Goal: Communication & Community: Answer question/provide support

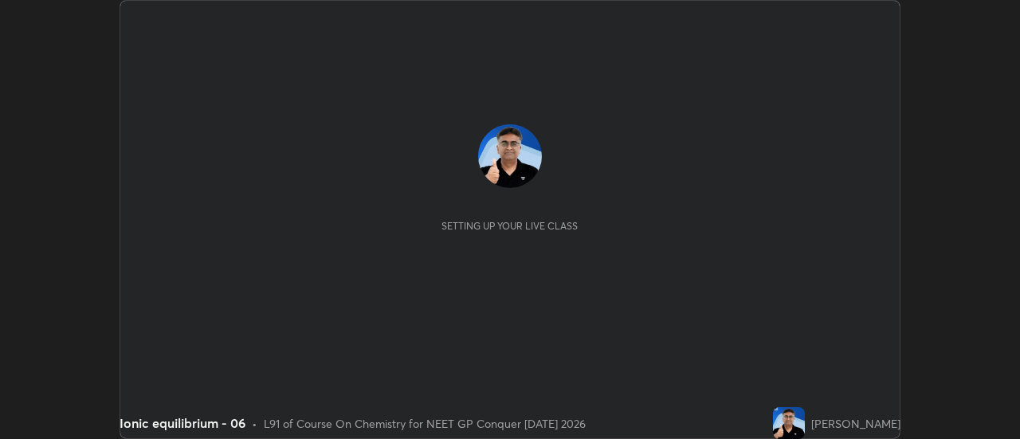
scroll to position [439, 1019]
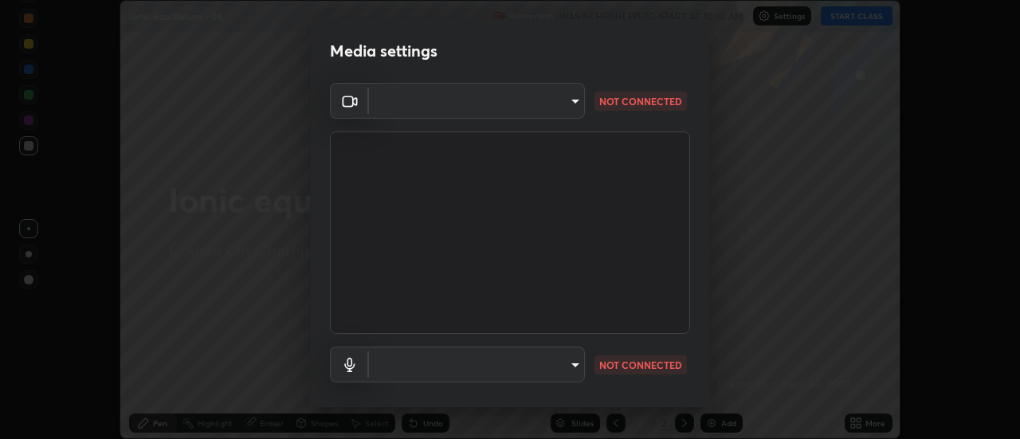
type input "1f31108d829b39389914bdc30e5c2a8b8d5d122ed1bfb40228f539b6595447af"
type input "7202ca4256cb42ab511a2813ce8ebbd544e5848e36e617fb72044356a347c7fa"
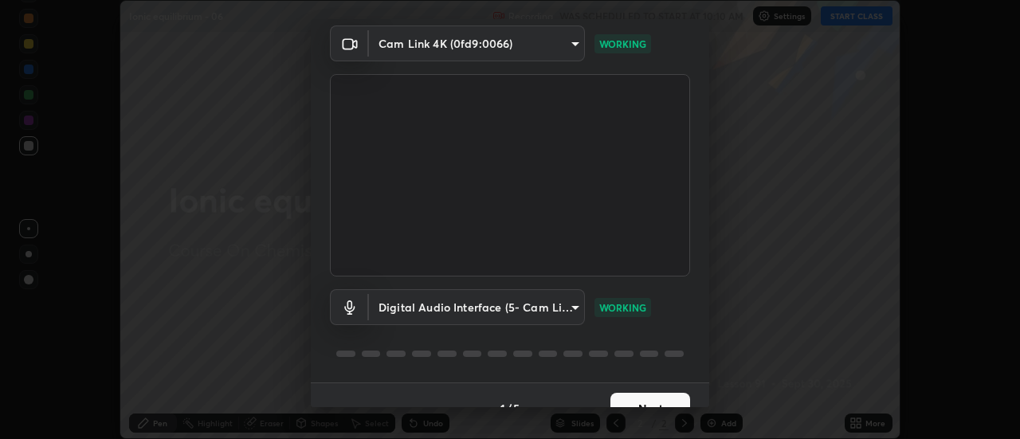
scroll to position [84, 0]
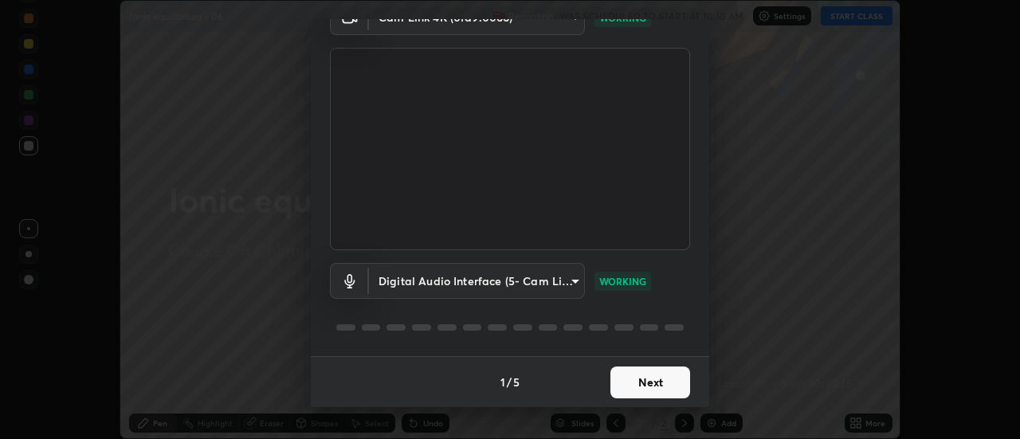
click at [642, 381] on button "Next" at bounding box center [650, 383] width 80 height 32
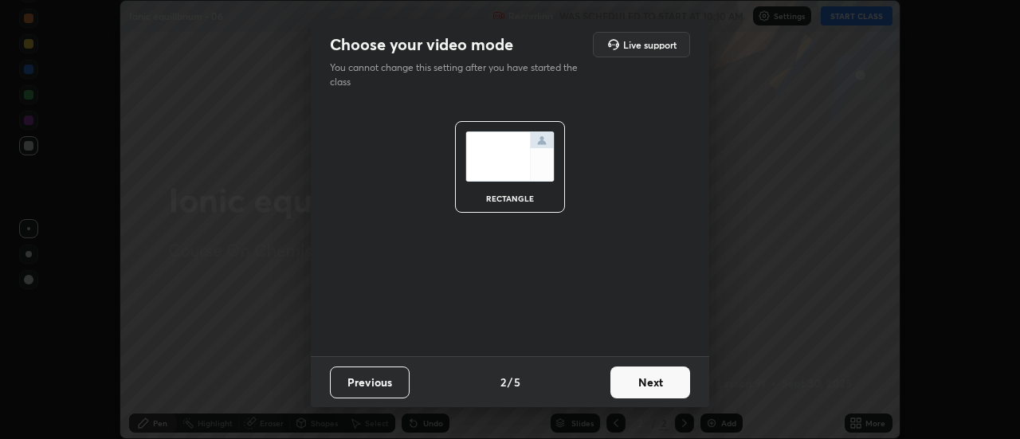
scroll to position [0, 0]
click at [644, 383] on button "Next" at bounding box center [650, 383] width 80 height 32
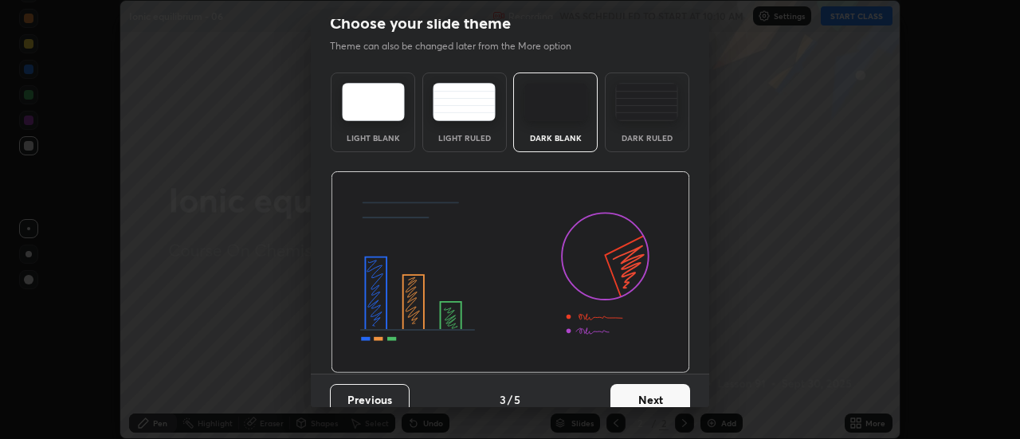
scroll to position [25, 0]
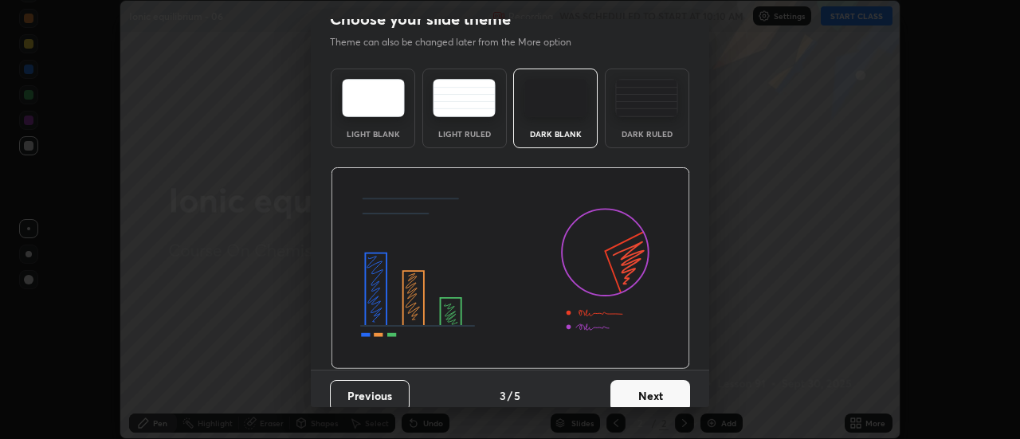
click at [643, 390] on button "Next" at bounding box center [650, 396] width 80 height 32
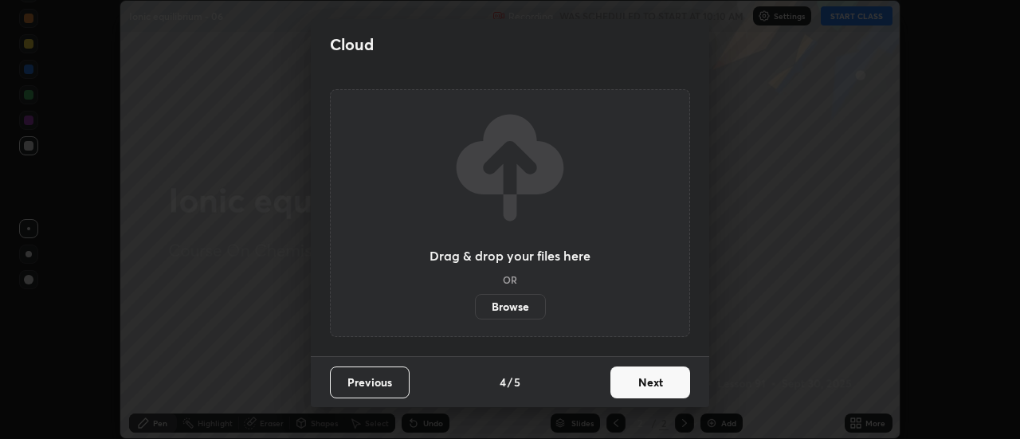
scroll to position [0, 0]
click at [644, 390] on button "Next" at bounding box center [650, 383] width 80 height 32
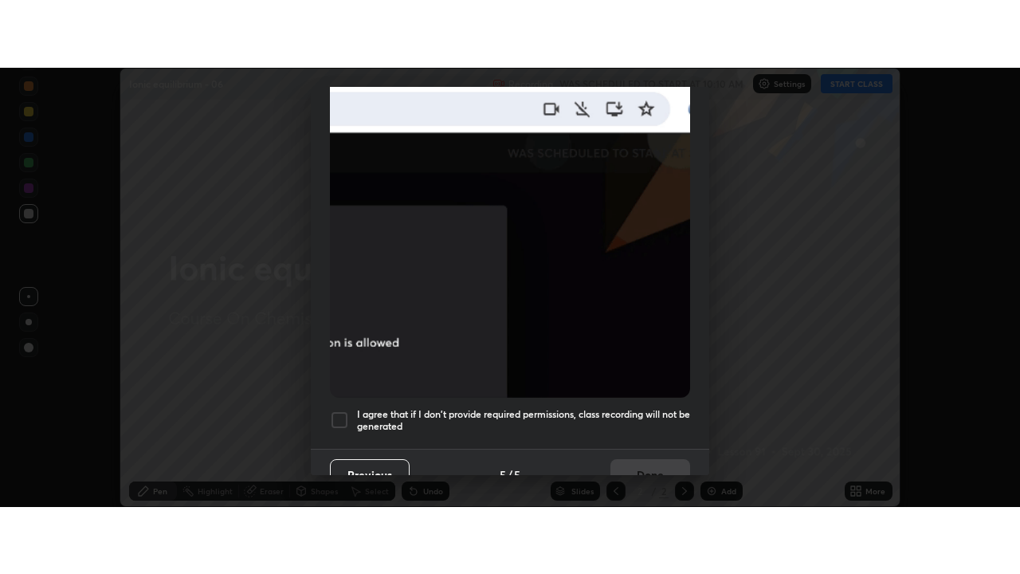
scroll to position [409, 0]
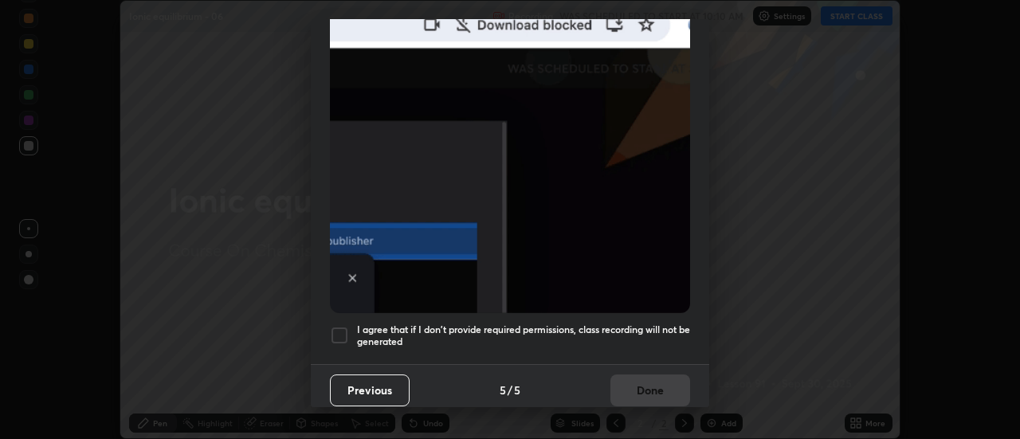
click at [612, 326] on h5 "I agree that if I don't provide required permissions, class recording will not …" at bounding box center [523, 336] width 333 height 25
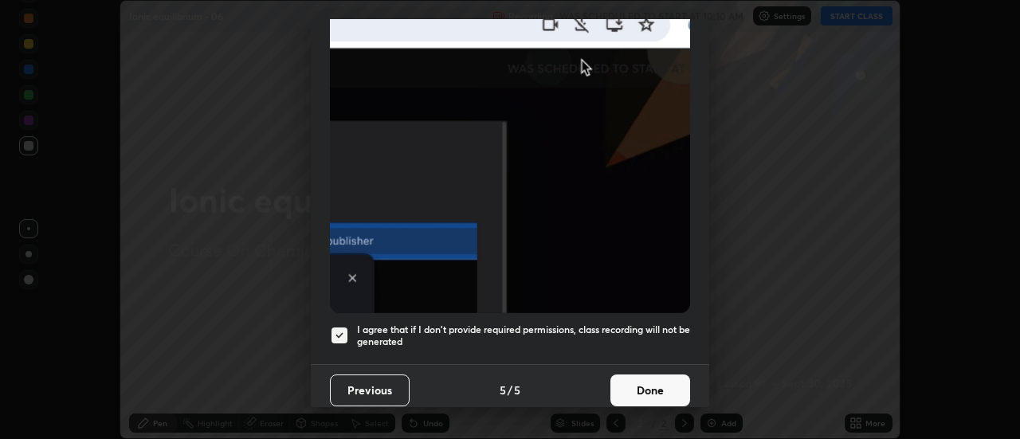
click at [645, 382] on button "Done" at bounding box center [650, 391] width 80 height 32
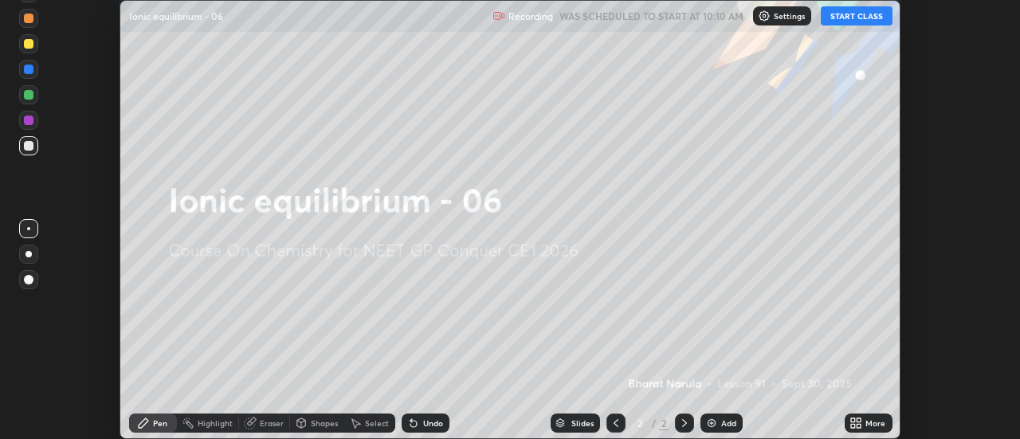
click at [847, 14] on button "START CLASS" at bounding box center [857, 15] width 72 height 19
click at [717, 422] on div "Add" at bounding box center [721, 423] width 42 height 19
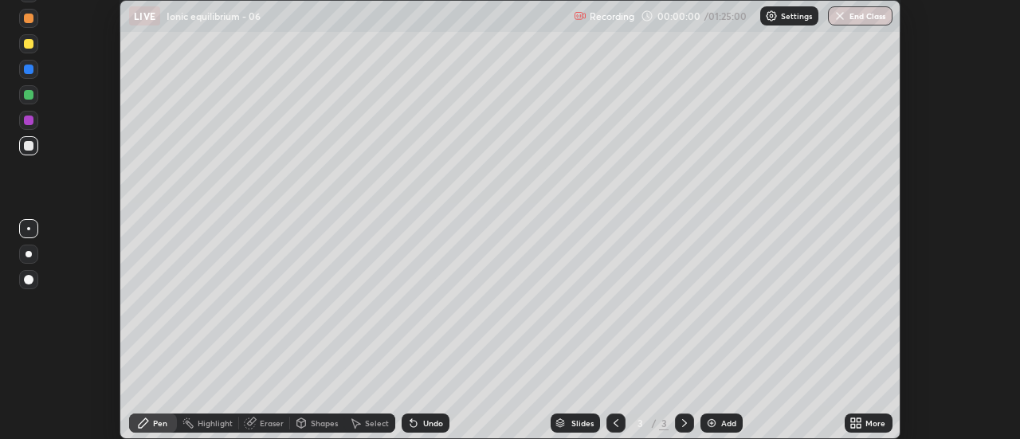
click at [859, 426] on icon at bounding box center [859, 426] width 4 height 4
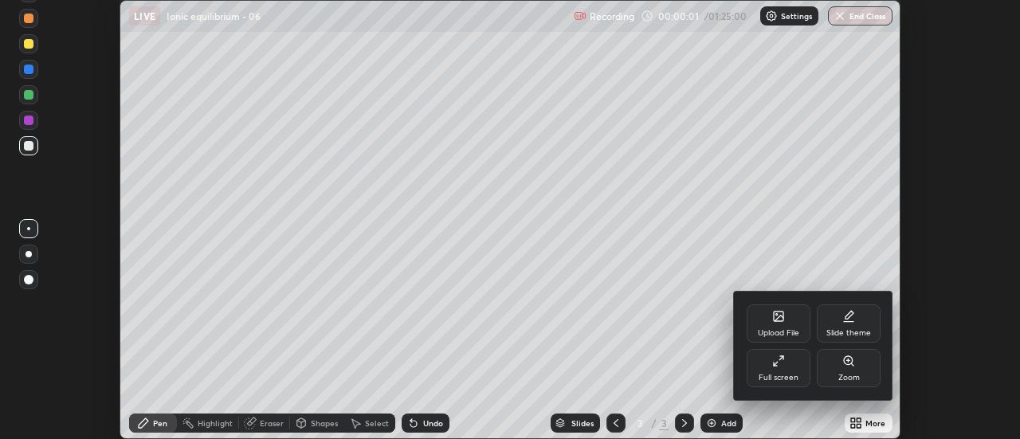
click at [789, 369] on div "Full screen" at bounding box center [779, 368] width 64 height 38
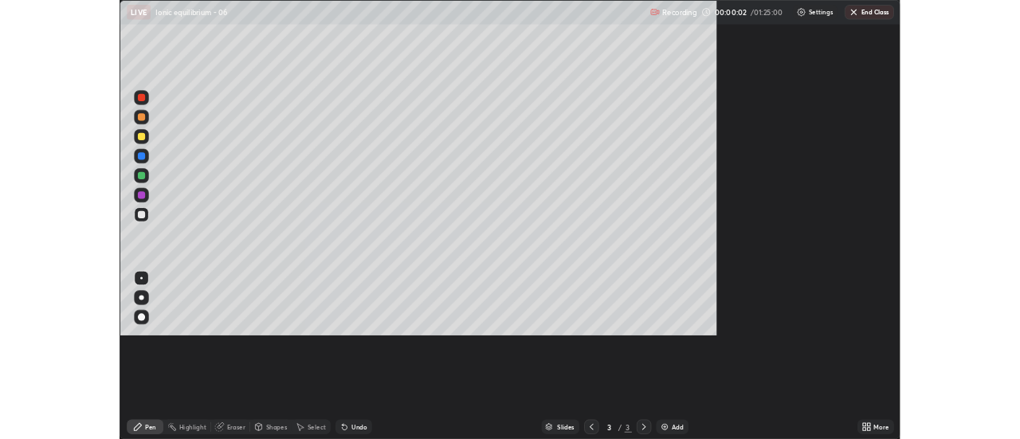
scroll to position [574, 1020]
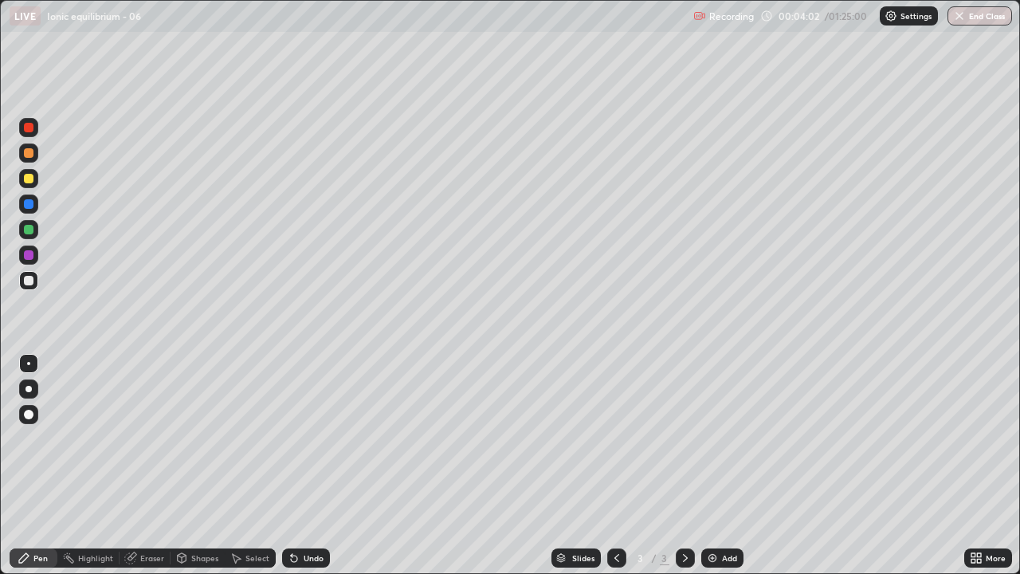
click at [25, 386] on div at bounding box center [28, 388] width 19 height 19
click at [30, 182] on div at bounding box center [29, 179] width 10 height 10
click at [137, 438] on div "Eraser" at bounding box center [145, 557] width 51 height 19
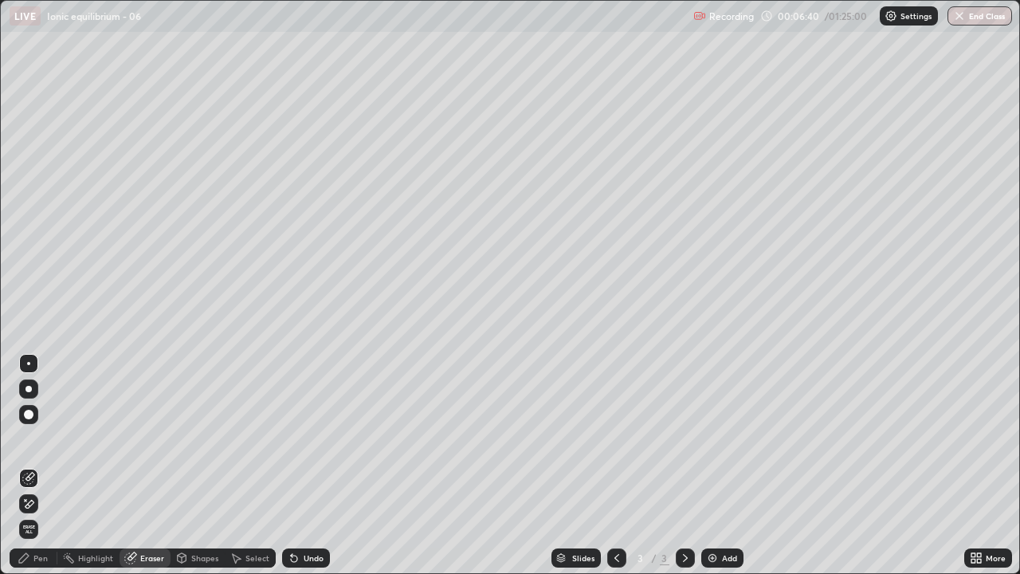
click at [139, 438] on div "Eraser" at bounding box center [145, 557] width 51 height 19
click at [142, 438] on div "Eraser" at bounding box center [152, 558] width 24 height 8
click at [143, 438] on div "Eraser" at bounding box center [152, 558] width 24 height 8
click at [144, 438] on div "Eraser" at bounding box center [152, 558] width 24 height 8
click at [45, 438] on div "Pen" at bounding box center [40, 558] width 14 height 8
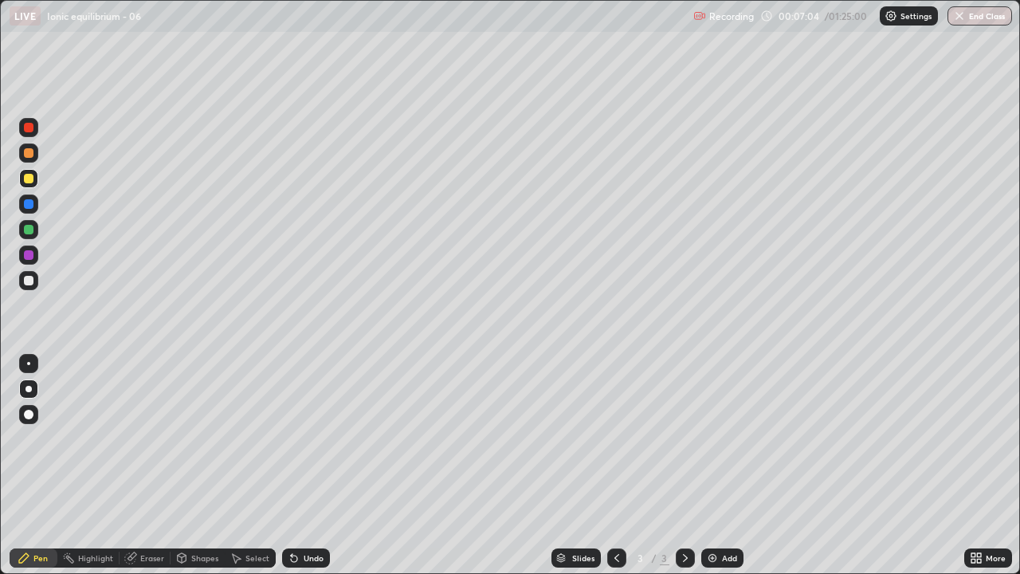
click at [31, 280] on div at bounding box center [29, 281] width 10 height 10
click at [138, 438] on div "Eraser" at bounding box center [145, 557] width 51 height 19
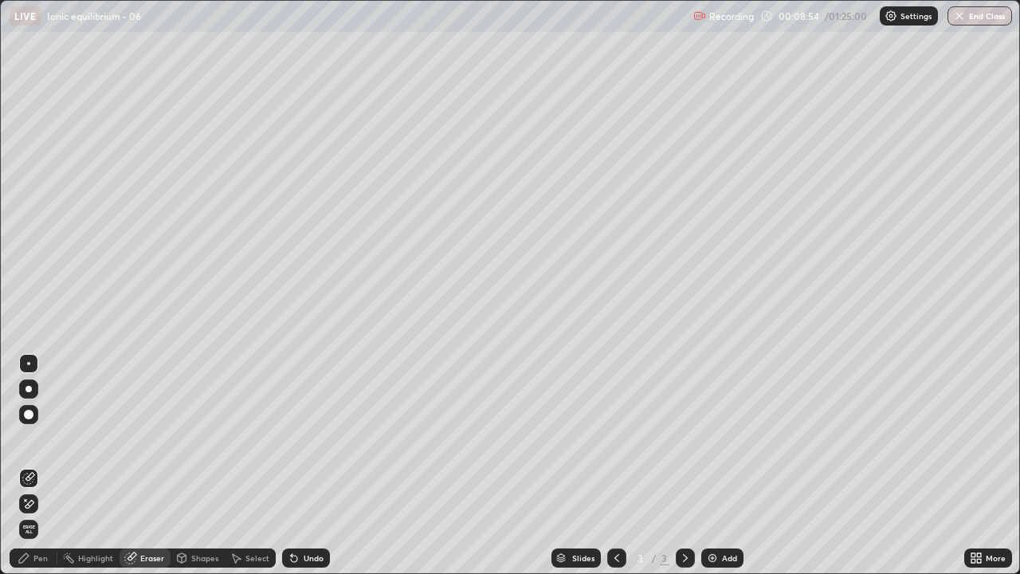
click at [47, 438] on div "Pen" at bounding box center [40, 558] width 14 height 8
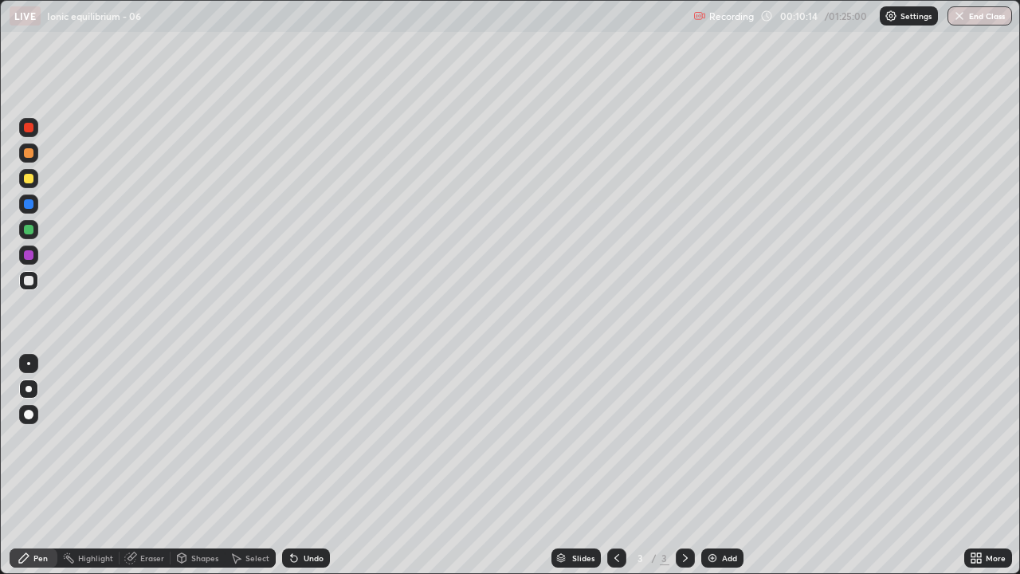
click at [720, 438] on div "Add" at bounding box center [722, 557] width 42 height 19
click at [28, 282] on div at bounding box center [29, 281] width 10 height 10
click at [132, 438] on icon at bounding box center [131, 556] width 9 height 8
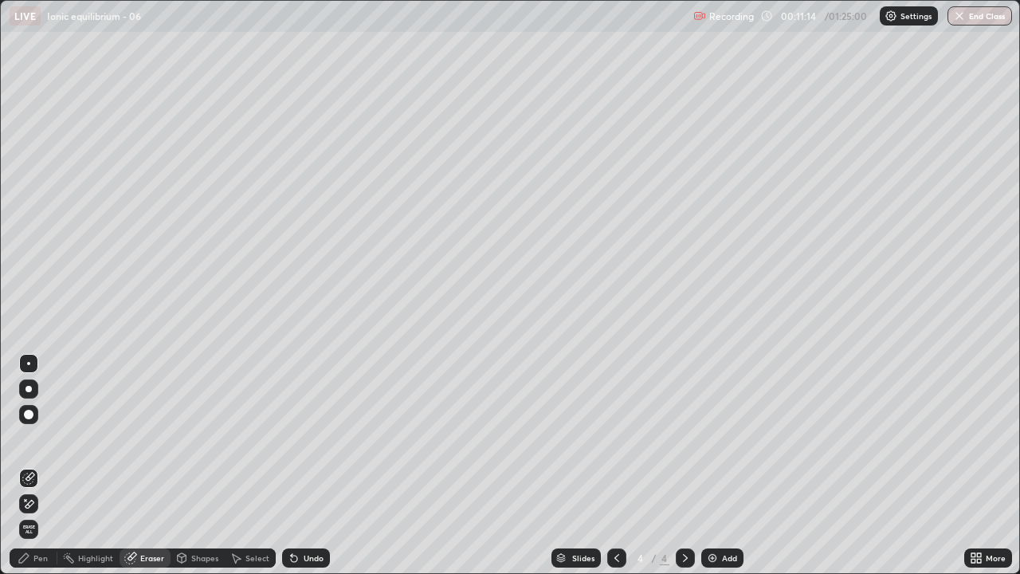
click at [44, 438] on div "Pen" at bounding box center [40, 558] width 14 height 8
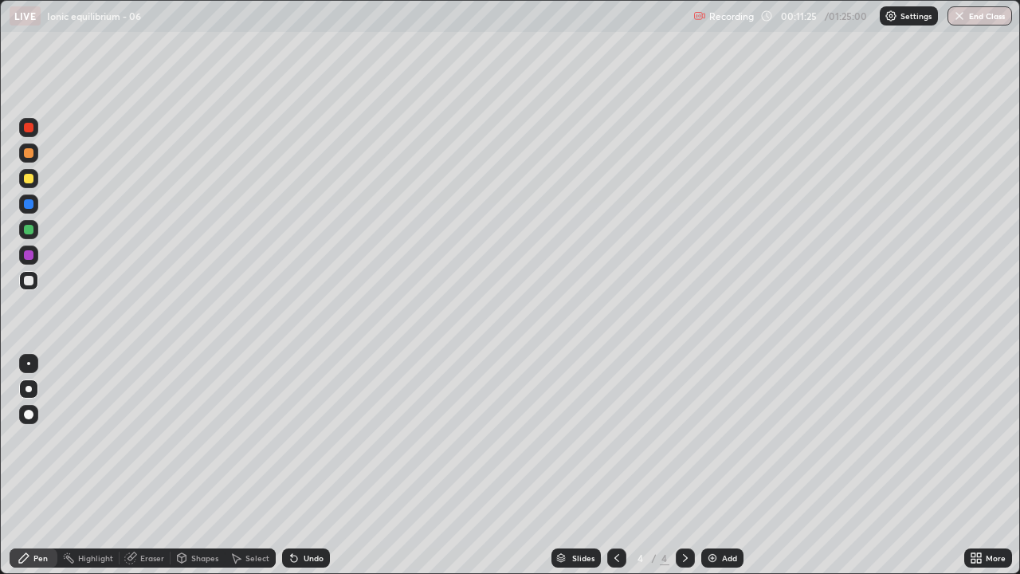
click at [29, 181] on div at bounding box center [29, 179] width 10 height 10
click at [299, 438] on div "Undo" at bounding box center [306, 557] width 48 height 19
click at [292, 438] on icon at bounding box center [294, 558] width 6 height 6
click at [711, 438] on img at bounding box center [712, 557] width 13 height 13
click at [22, 283] on div at bounding box center [28, 280] width 19 height 19
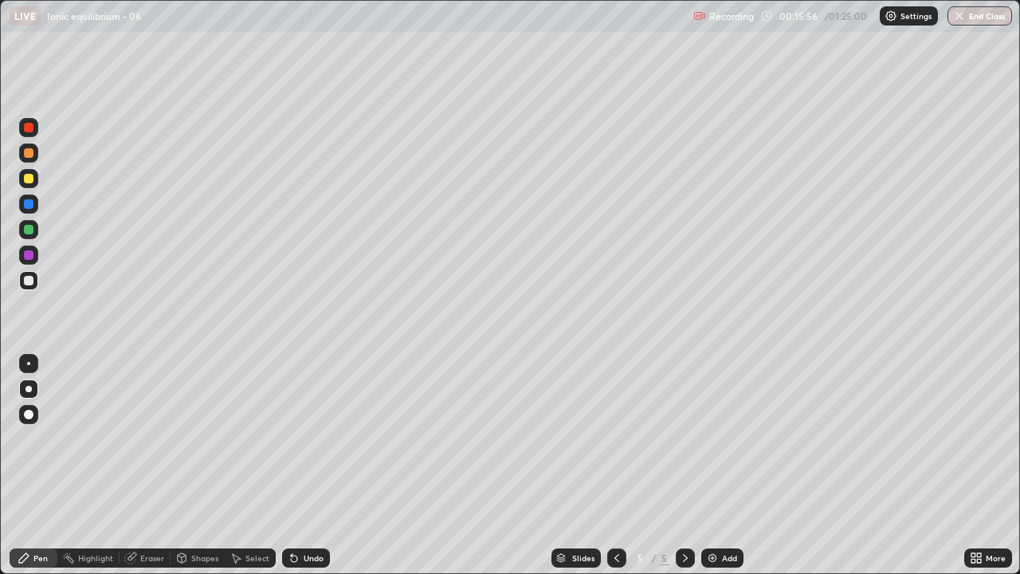
click at [304, 438] on div "Undo" at bounding box center [314, 558] width 20 height 8
click at [317, 438] on div "Undo" at bounding box center [314, 558] width 20 height 8
click at [318, 438] on div "Undo" at bounding box center [314, 558] width 20 height 8
click at [316, 438] on div "Undo" at bounding box center [314, 558] width 20 height 8
click at [29, 180] on div at bounding box center [29, 179] width 10 height 10
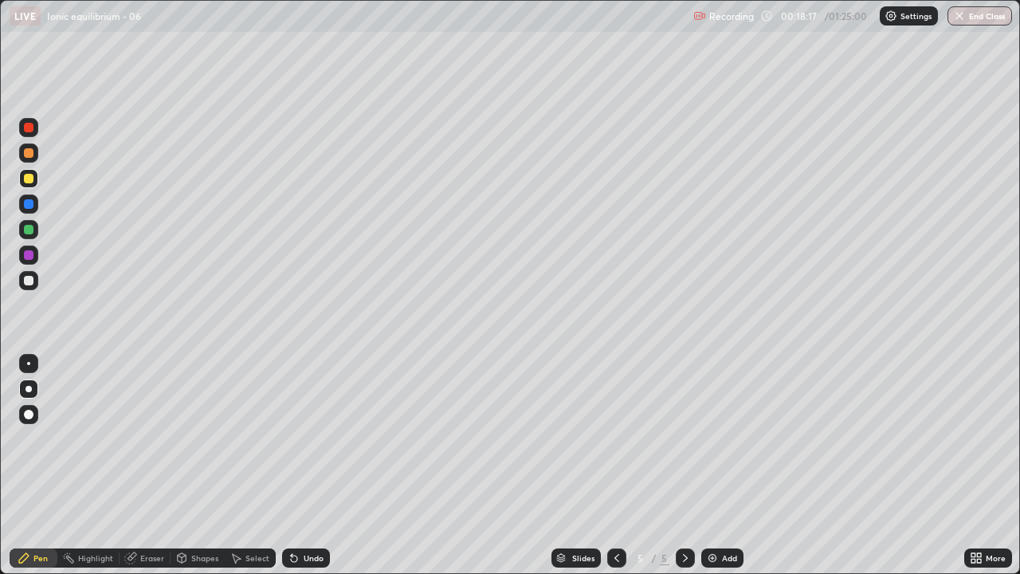
click at [151, 438] on div "Eraser" at bounding box center [152, 558] width 24 height 8
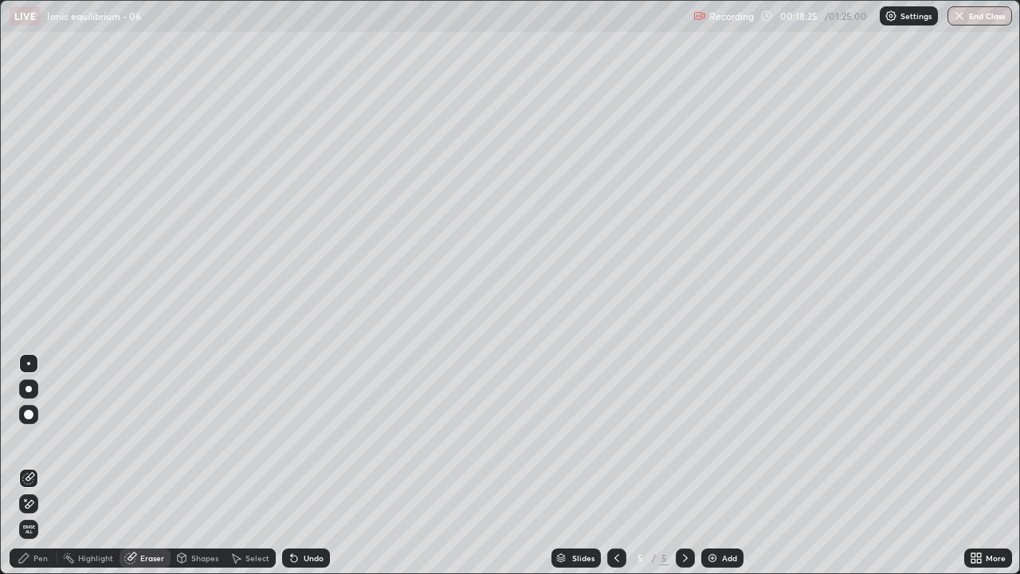
click at [36, 438] on div "Pen" at bounding box center [40, 558] width 14 height 8
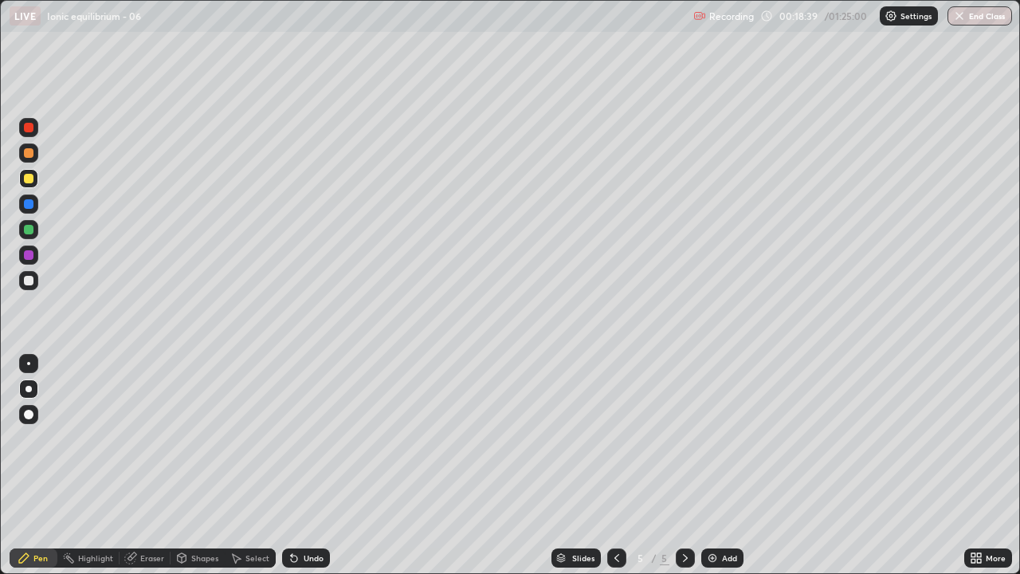
click at [294, 438] on icon at bounding box center [294, 558] width 6 height 6
click at [296, 438] on icon at bounding box center [294, 557] width 13 height 13
click at [711, 438] on img at bounding box center [712, 557] width 13 height 13
click at [714, 438] on img at bounding box center [712, 557] width 13 height 13
click at [29, 284] on div at bounding box center [29, 281] width 10 height 10
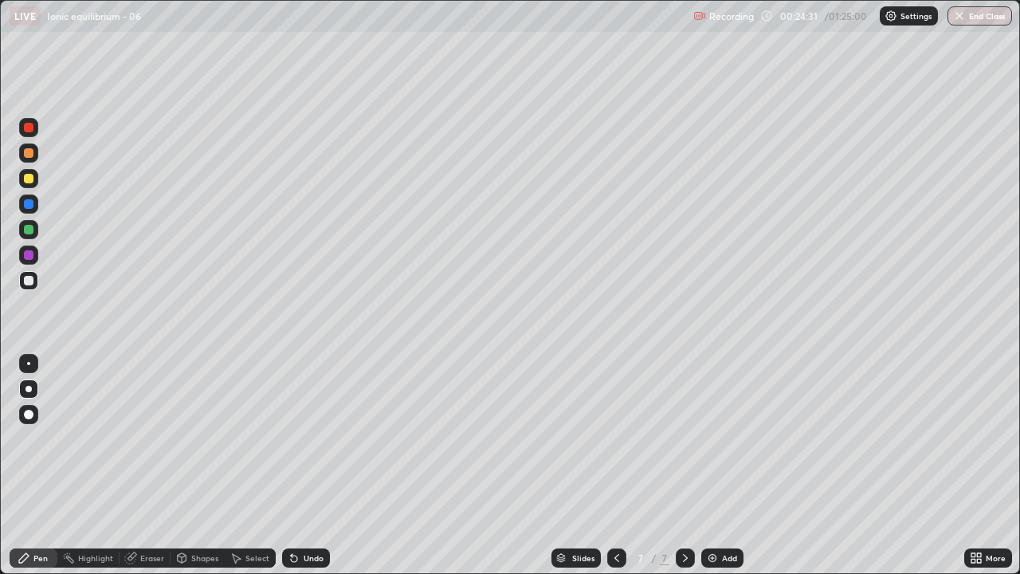
click at [151, 438] on div "Eraser" at bounding box center [152, 558] width 24 height 8
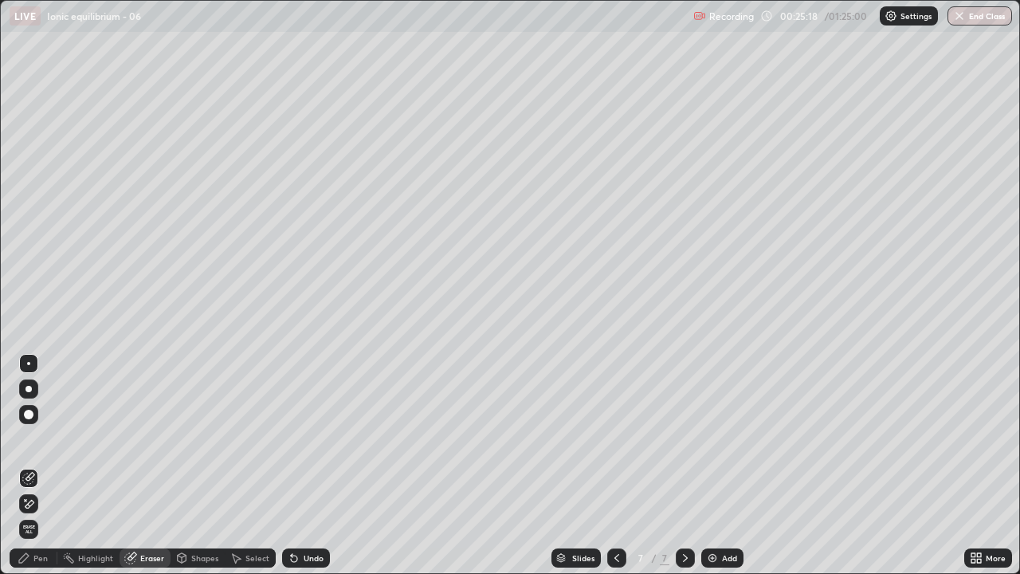
click at [617, 438] on icon at bounding box center [616, 557] width 13 height 13
click at [682, 438] on icon at bounding box center [685, 557] width 13 height 13
click at [683, 438] on icon at bounding box center [685, 557] width 13 height 13
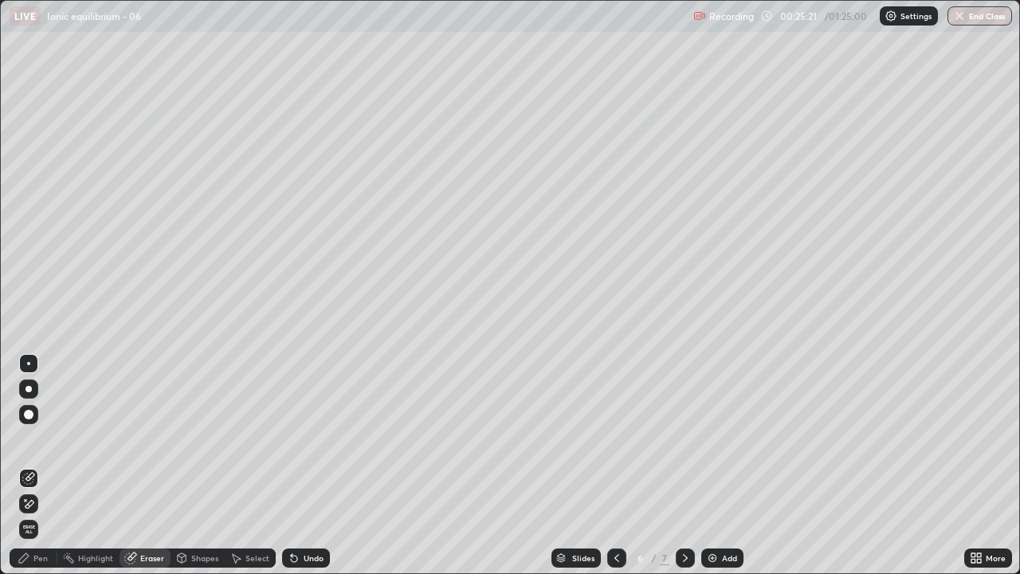
click at [685, 438] on icon at bounding box center [685, 557] width 13 height 13
click at [709, 438] on img at bounding box center [712, 557] width 13 height 13
click at [28, 390] on div at bounding box center [28, 389] width 6 height 6
click at [37, 438] on div "Pen" at bounding box center [40, 558] width 14 height 8
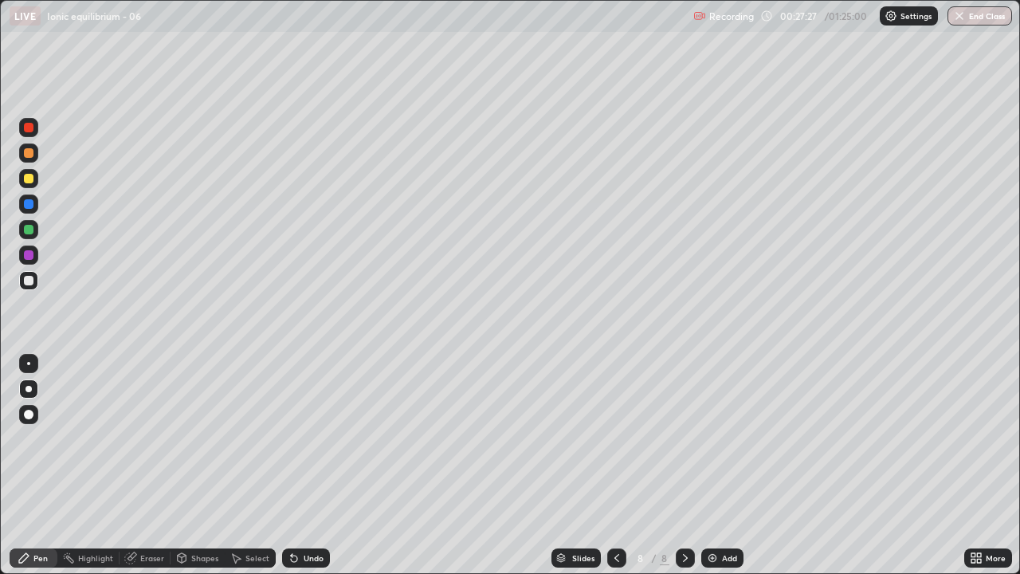
click at [610, 438] on icon at bounding box center [616, 557] width 13 height 13
click at [615, 438] on icon at bounding box center [616, 558] width 5 height 8
click at [617, 438] on icon at bounding box center [616, 557] width 13 height 13
click at [618, 438] on icon at bounding box center [616, 557] width 13 height 13
click at [615, 438] on icon at bounding box center [616, 557] width 13 height 13
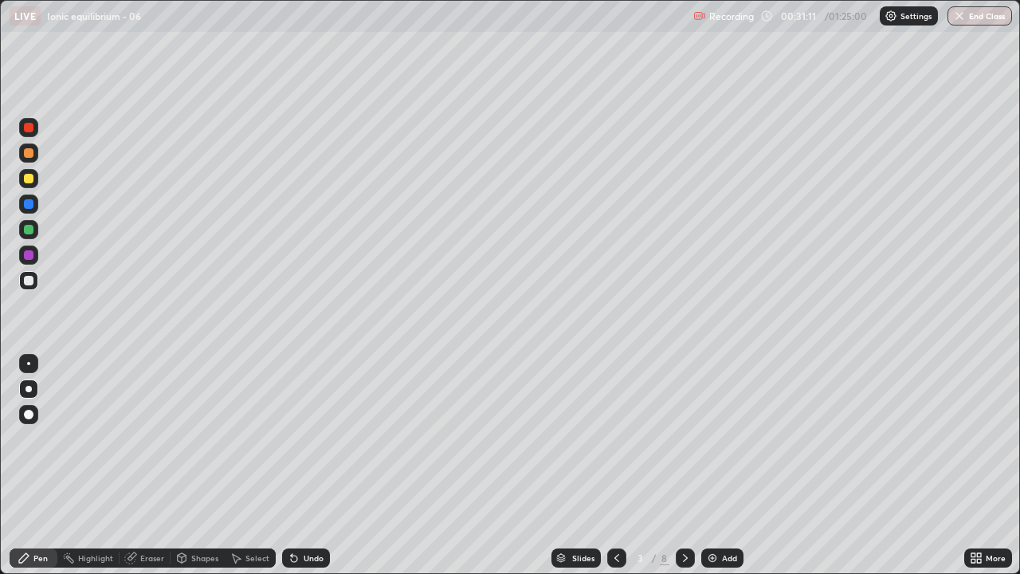
click at [681, 438] on icon at bounding box center [685, 557] width 13 height 13
click at [680, 438] on icon at bounding box center [685, 557] width 13 height 13
click at [684, 438] on icon at bounding box center [685, 557] width 13 height 13
click at [681, 438] on icon at bounding box center [685, 557] width 13 height 13
click at [684, 438] on icon at bounding box center [685, 557] width 13 height 13
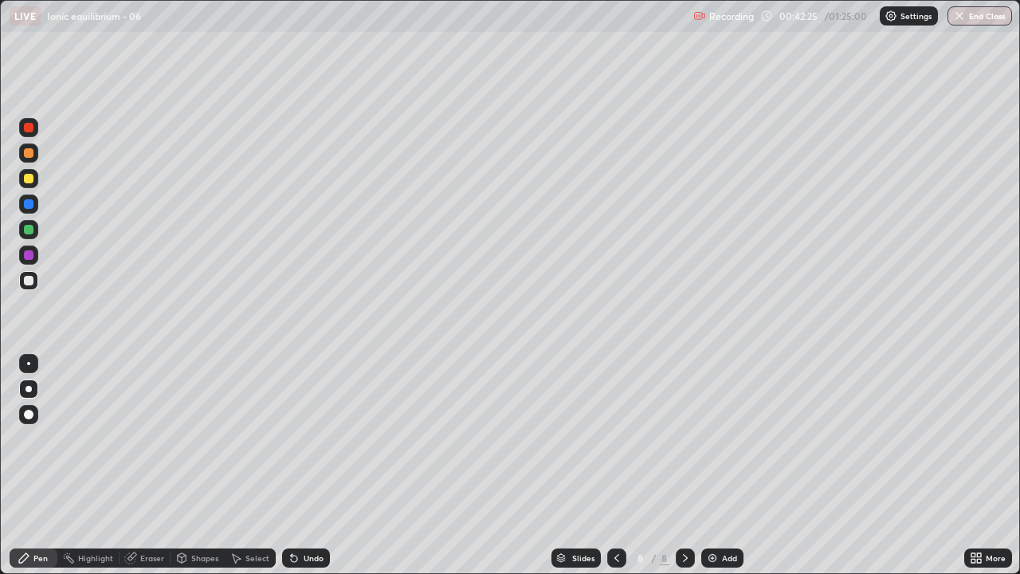
click at [30, 234] on div at bounding box center [28, 229] width 19 height 19
click at [25, 185] on div at bounding box center [28, 178] width 19 height 19
click at [24, 177] on div at bounding box center [29, 179] width 10 height 10
click at [300, 438] on div "Undo" at bounding box center [306, 557] width 48 height 19
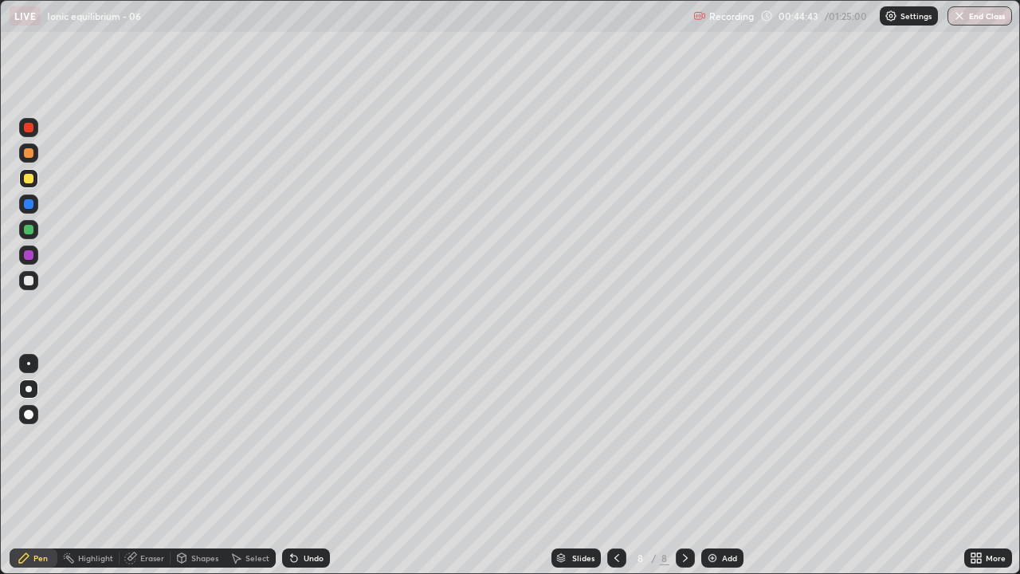
click at [135, 438] on icon at bounding box center [130, 557] width 13 height 13
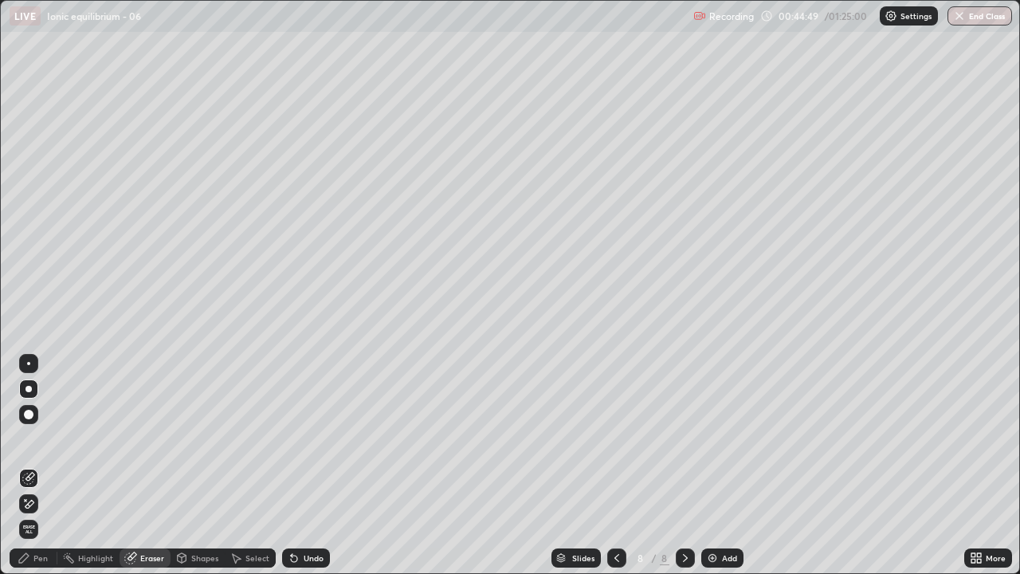
click at [42, 438] on div "Pen" at bounding box center [40, 558] width 14 height 8
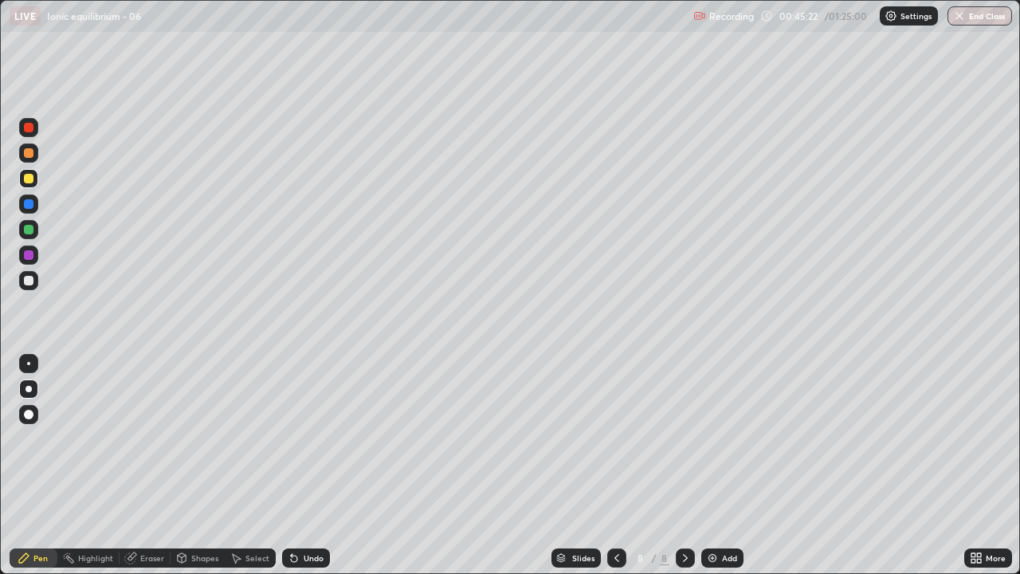
click at [716, 438] on img at bounding box center [712, 557] width 13 height 13
click at [617, 438] on icon at bounding box center [616, 557] width 13 height 13
click at [155, 438] on div "Eraser" at bounding box center [152, 558] width 24 height 8
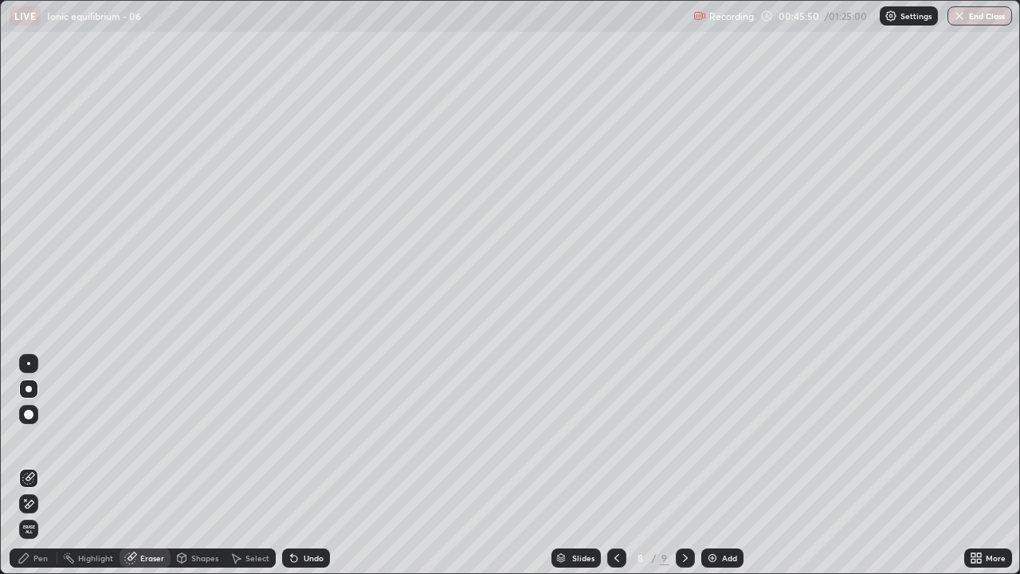
click at [37, 438] on div "Pen" at bounding box center [40, 558] width 14 height 8
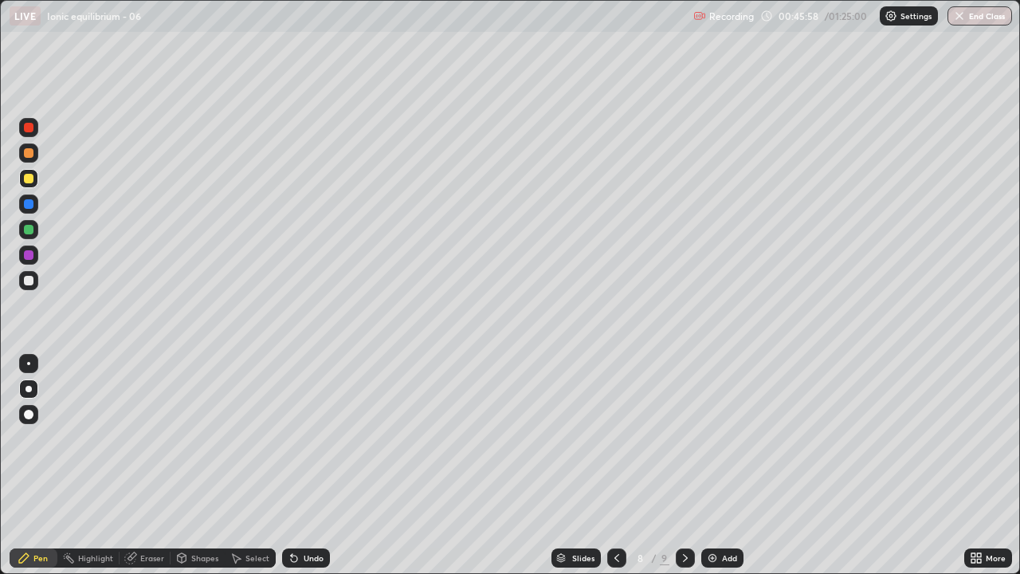
click at [682, 438] on icon at bounding box center [685, 557] width 13 height 13
click at [130, 438] on icon at bounding box center [130, 558] width 10 height 10
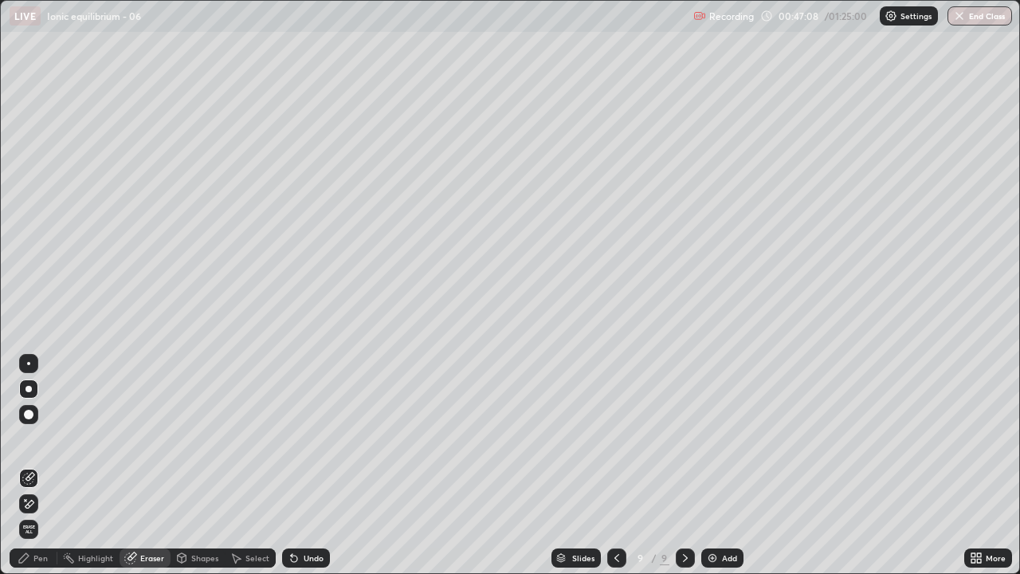
click at [37, 438] on div "Pen" at bounding box center [40, 558] width 14 height 8
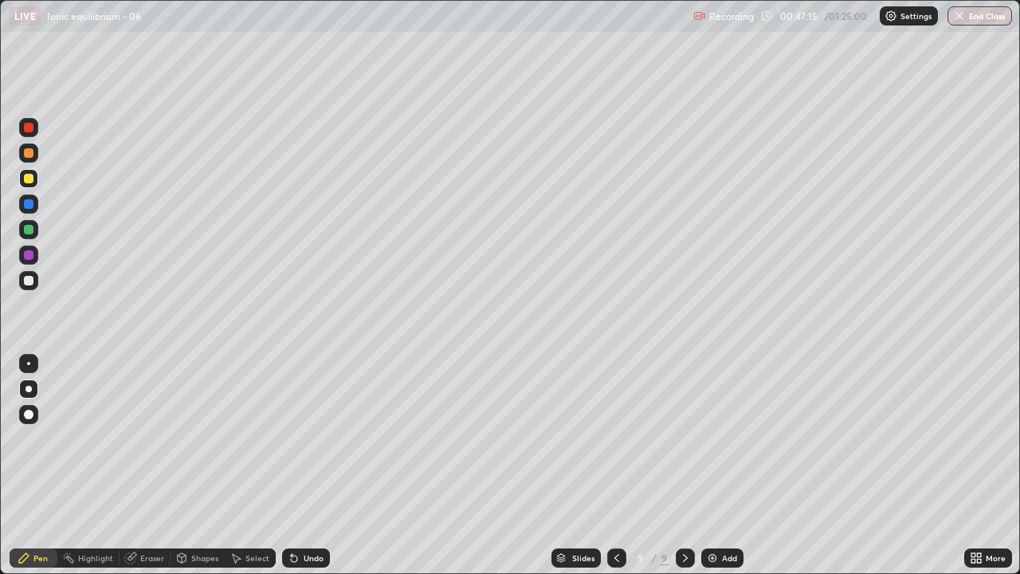
click at [143, 438] on div "Eraser" at bounding box center [145, 557] width 51 height 19
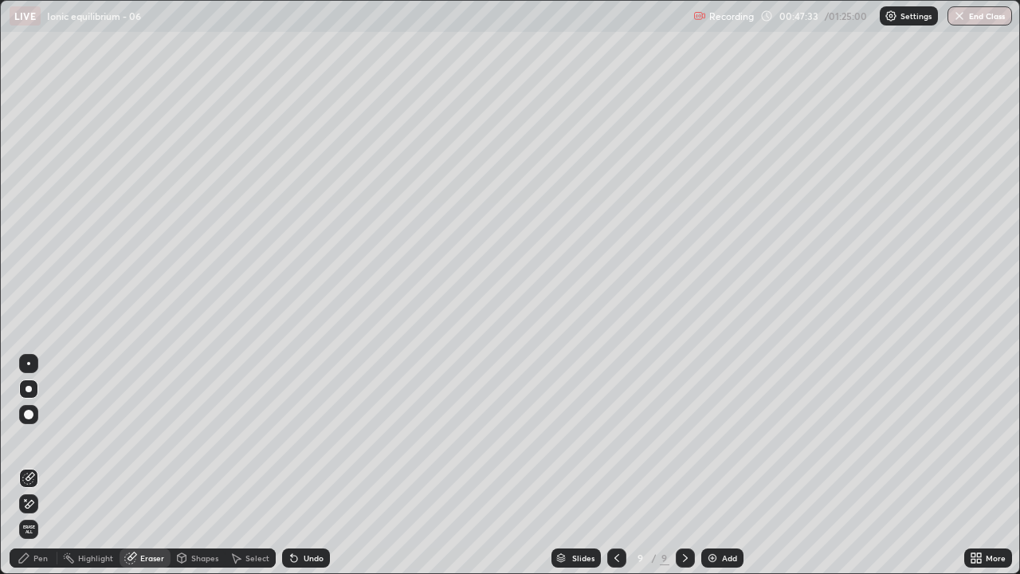
click at [25, 438] on icon at bounding box center [24, 558] width 10 height 10
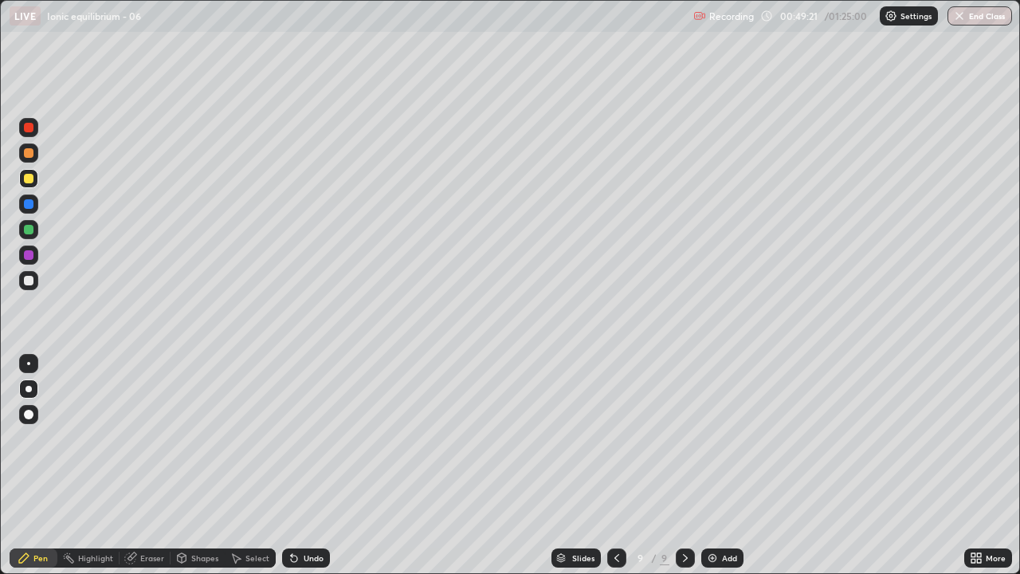
click at [614, 438] on icon at bounding box center [616, 557] width 13 height 13
click at [682, 438] on icon at bounding box center [685, 557] width 13 height 13
click at [613, 438] on icon at bounding box center [616, 557] width 13 height 13
click at [683, 438] on icon at bounding box center [685, 558] width 5 height 8
click at [709, 438] on img at bounding box center [712, 557] width 13 height 13
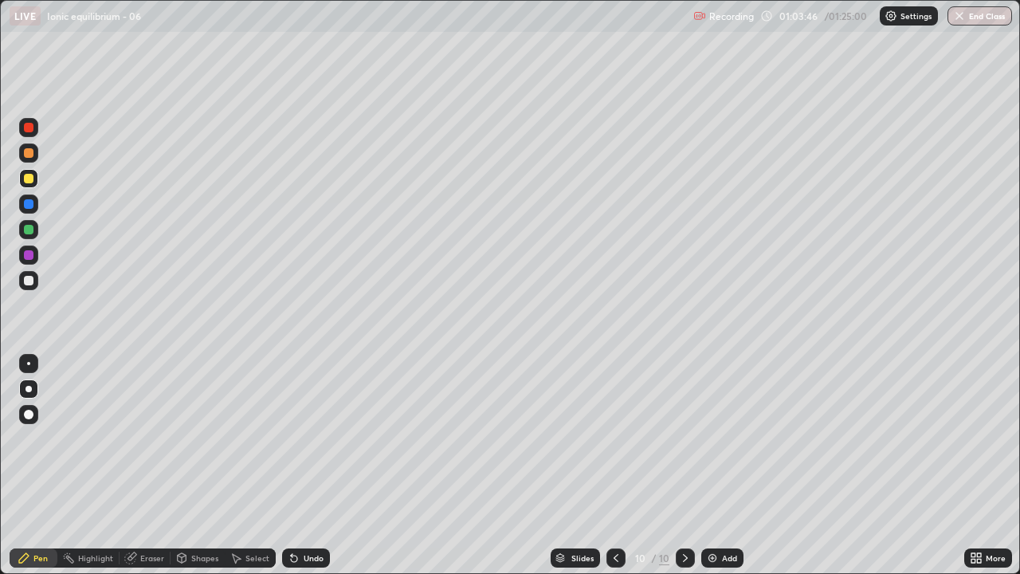
click at [29, 284] on div at bounding box center [29, 281] width 10 height 10
click at [304, 438] on div "Undo" at bounding box center [314, 558] width 20 height 8
click at [305, 438] on div "Undo" at bounding box center [314, 558] width 20 height 8
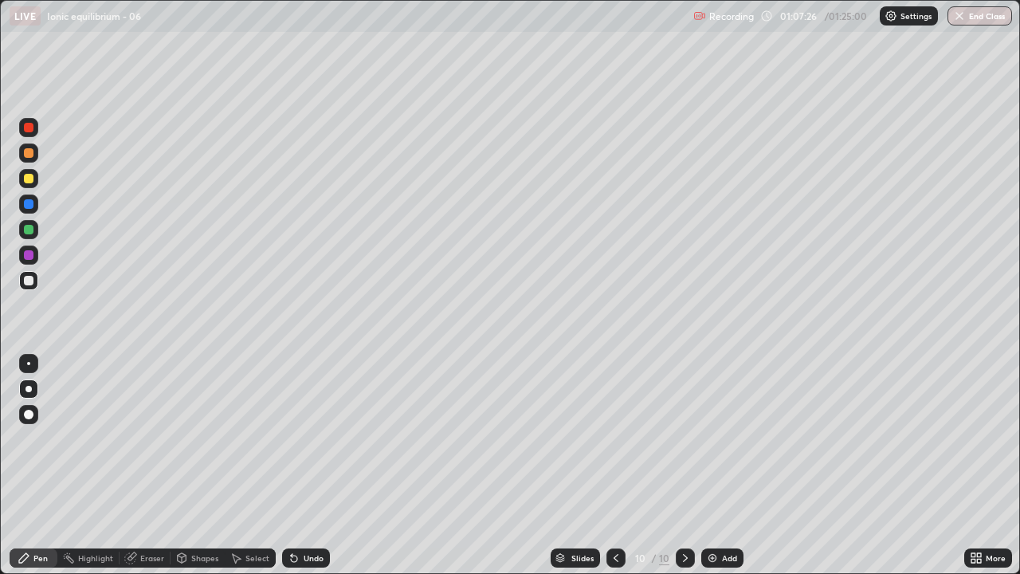
click at [305, 438] on div "Undo" at bounding box center [314, 558] width 20 height 8
click at [708, 438] on img at bounding box center [712, 557] width 13 height 13
click at [28, 178] on div at bounding box center [29, 179] width 10 height 10
click at [132, 438] on icon at bounding box center [130, 558] width 10 height 10
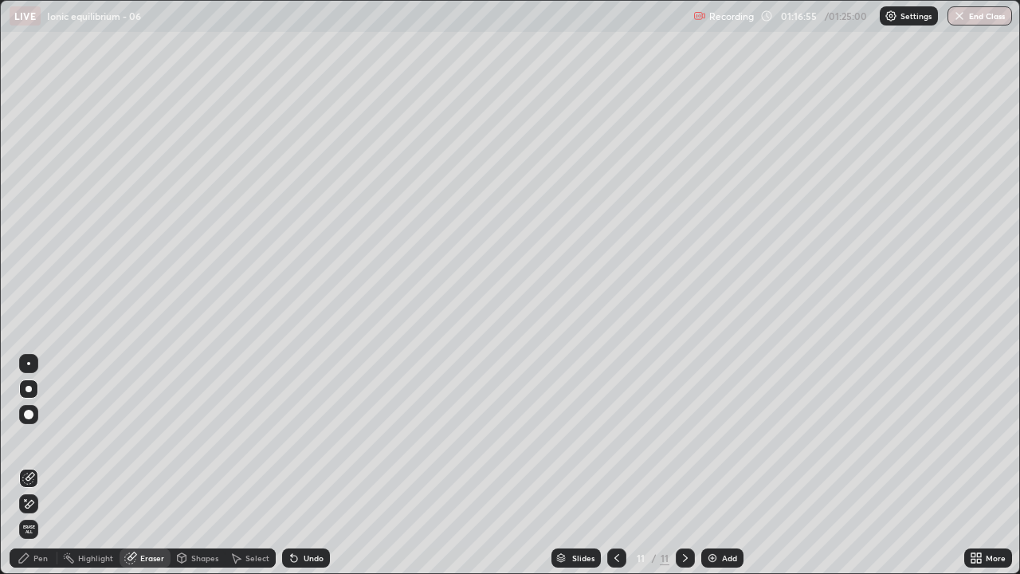
click at [296, 438] on div "Undo" at bounding box center [306, 557] width 48 height 19
click at [34, 438] on div "Pen" at bounding box center [40, 558] width 14 height 8
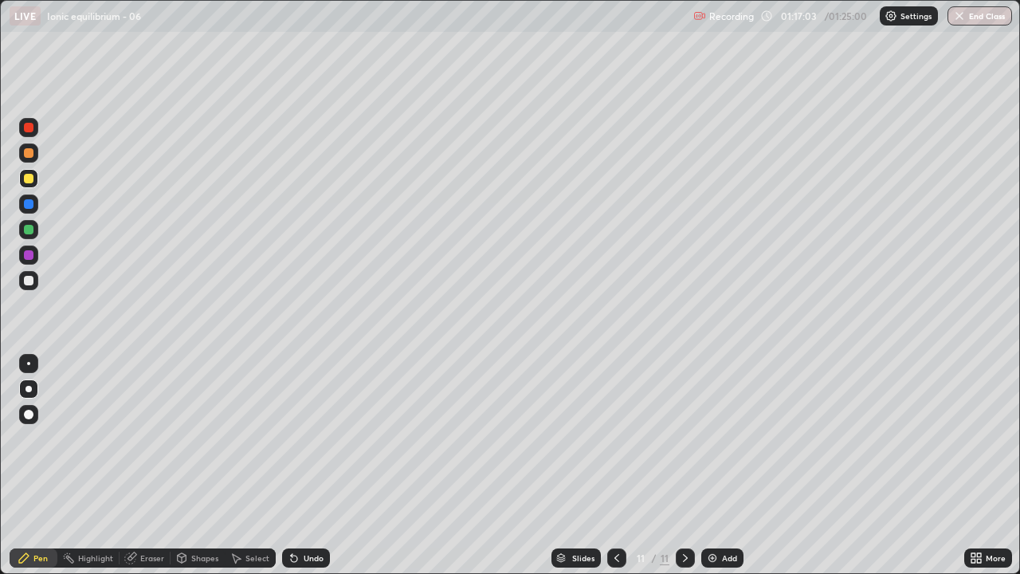
click at [142, 438] on div "Eraser" at bounding box center [152, 558] width 24 height 8
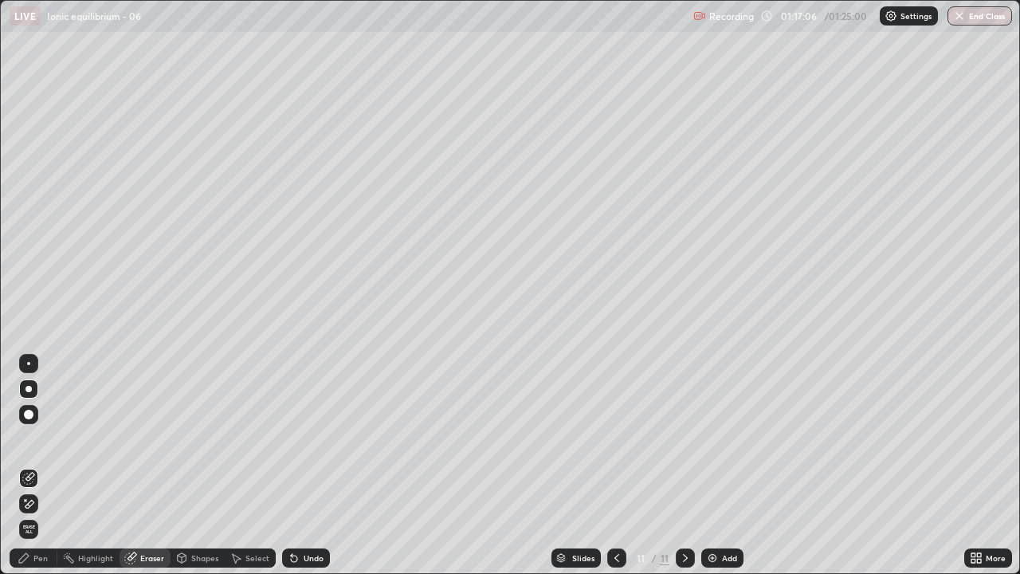
click at [26, 438] on icon at bounding box center [24, 558] width 10 height 10
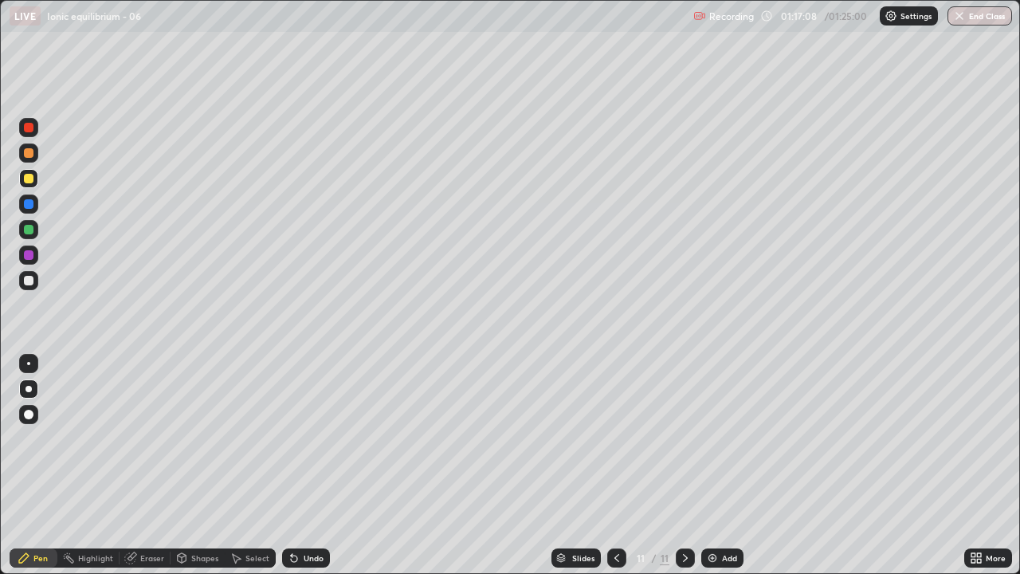
click at [29, 281] on div at bounding box center [29, 281] width 10 height 10
click at [970, 18] on button "End Class" at bounding box center [980, 15] width 63 height 19
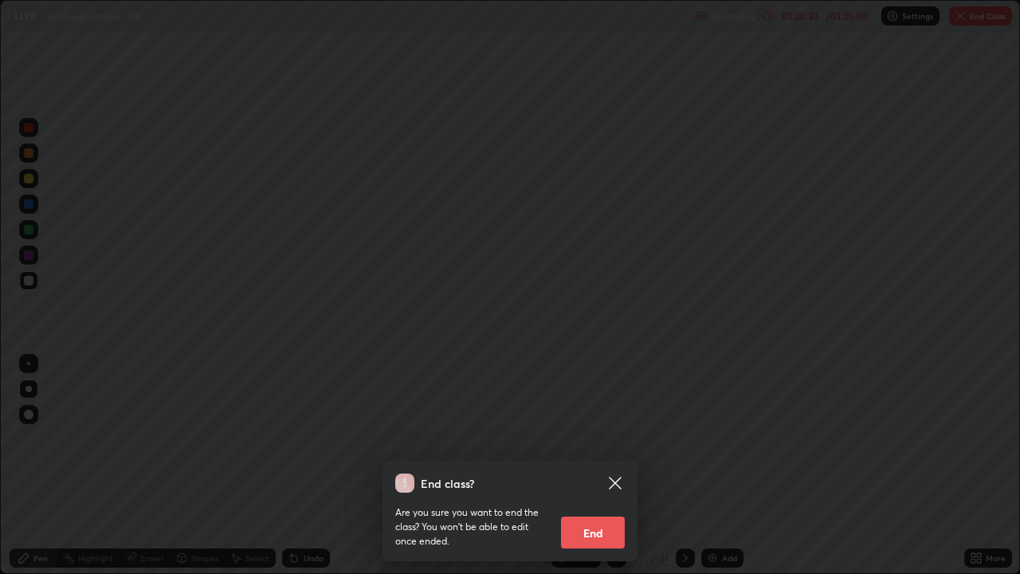
click at [607, 438] on button "End" at bounding box center [593, 532] width 64 height 32
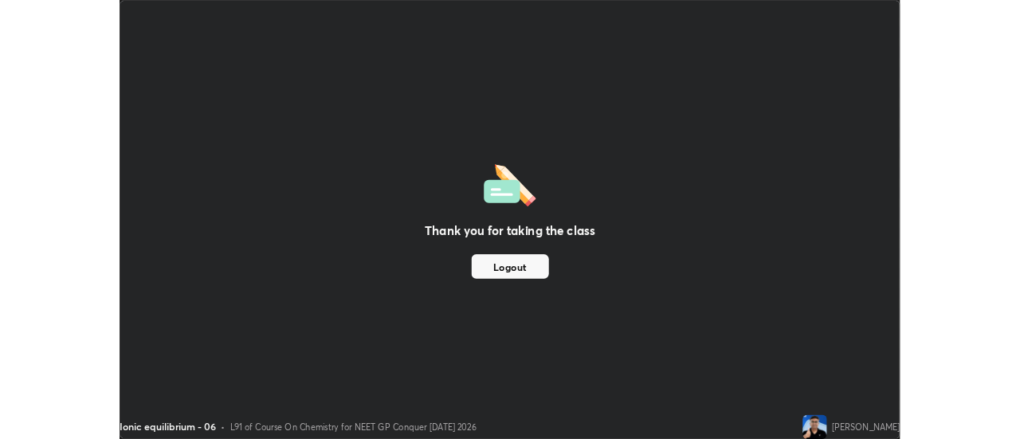
scroll to position [79247, 78666]
